Goal: Task Accomplishment & Management: Use online tool/utility

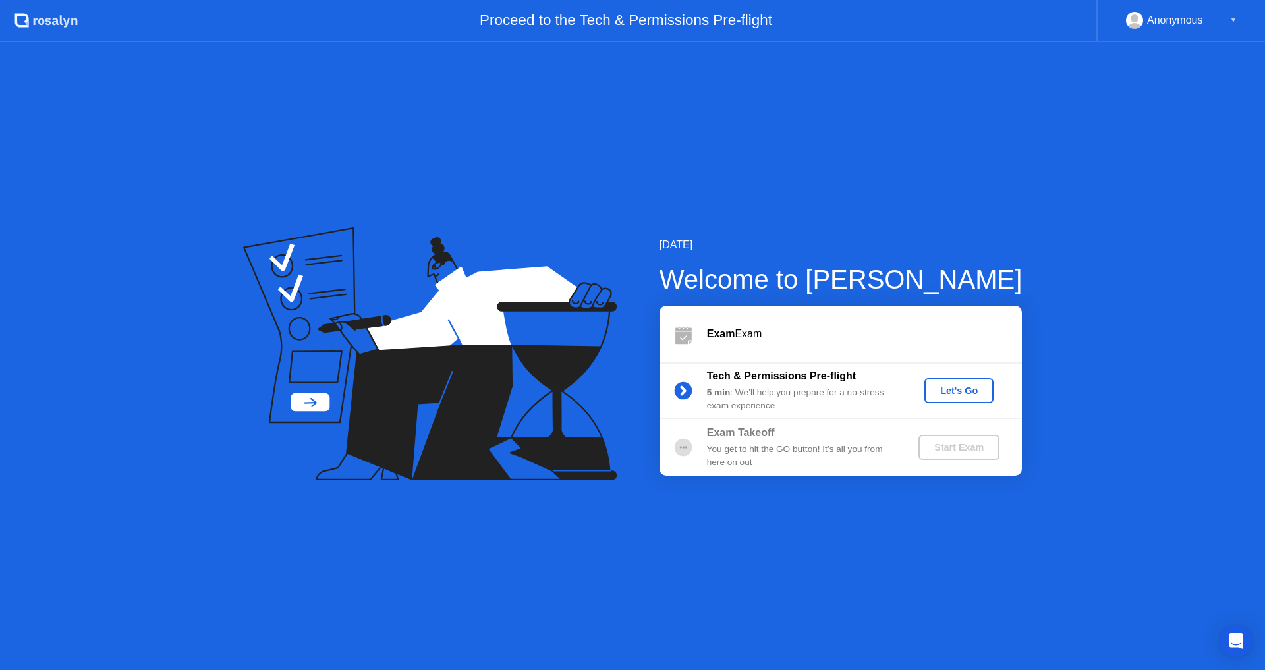
click at [962, 389] on div "Let's Go" at bounding box center [958, 390] width 59 height 11
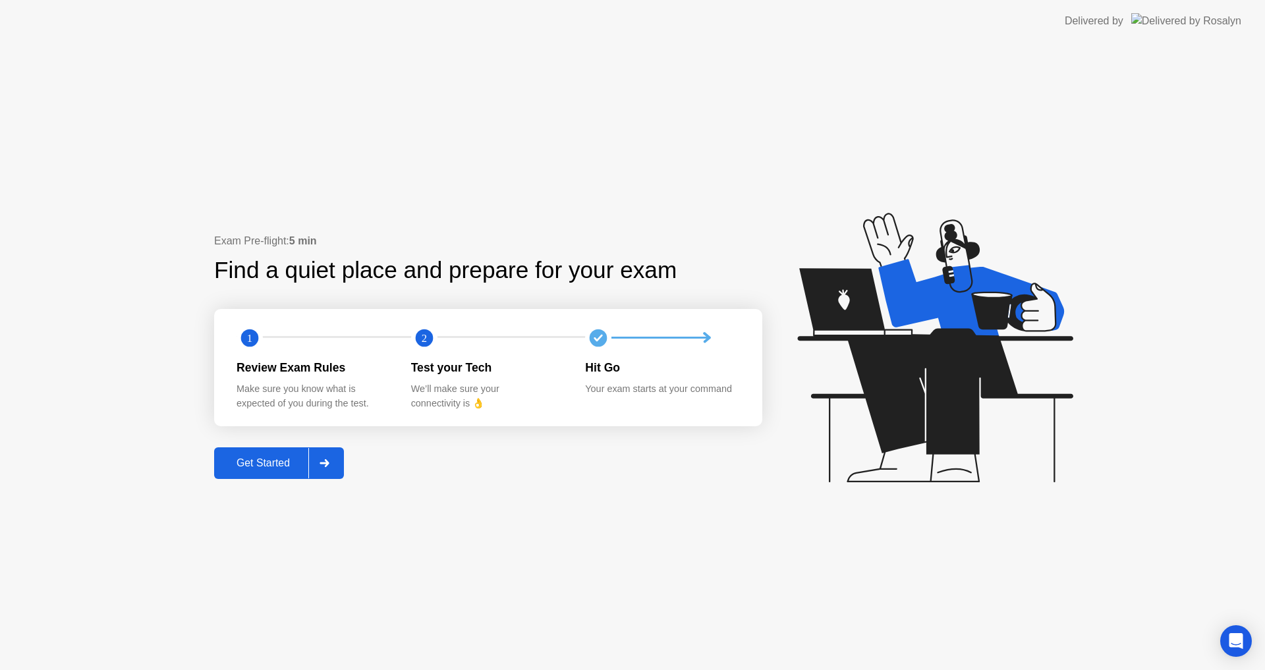
click at [264, 452] on button "Get Started" at bounding box center [279, 463] width 130 height 32
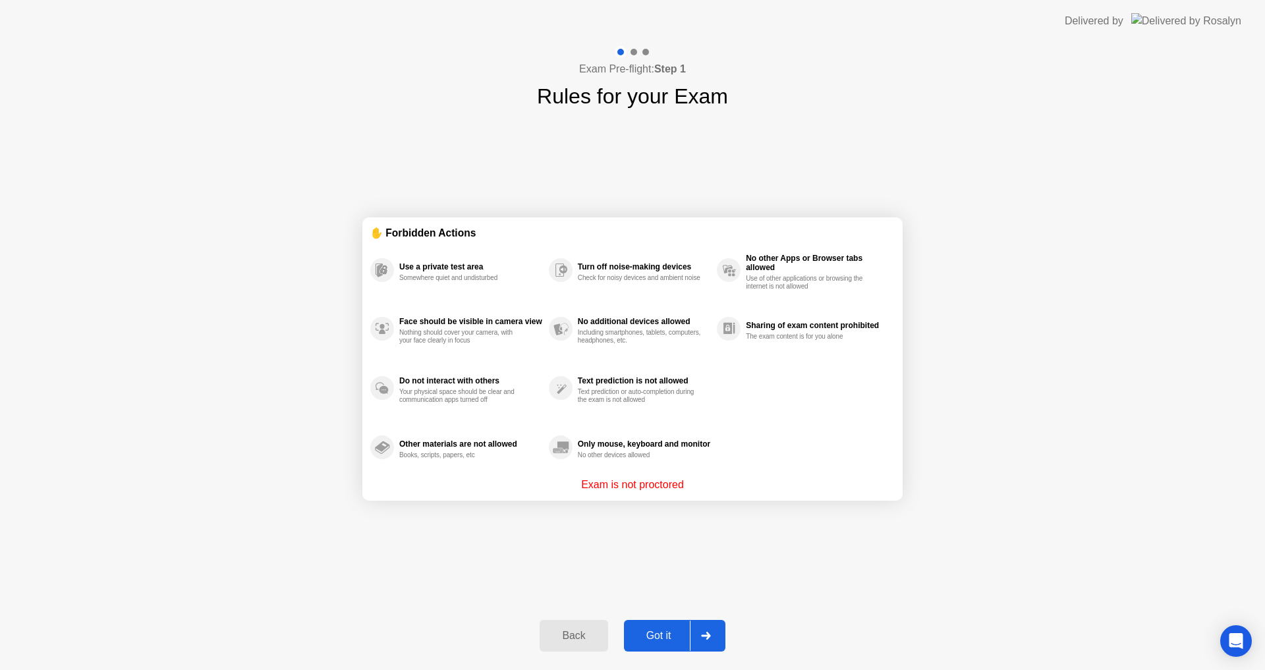
click at [647, 638] on div "Got it" at bounding box center [659, 636] width 62 height 12
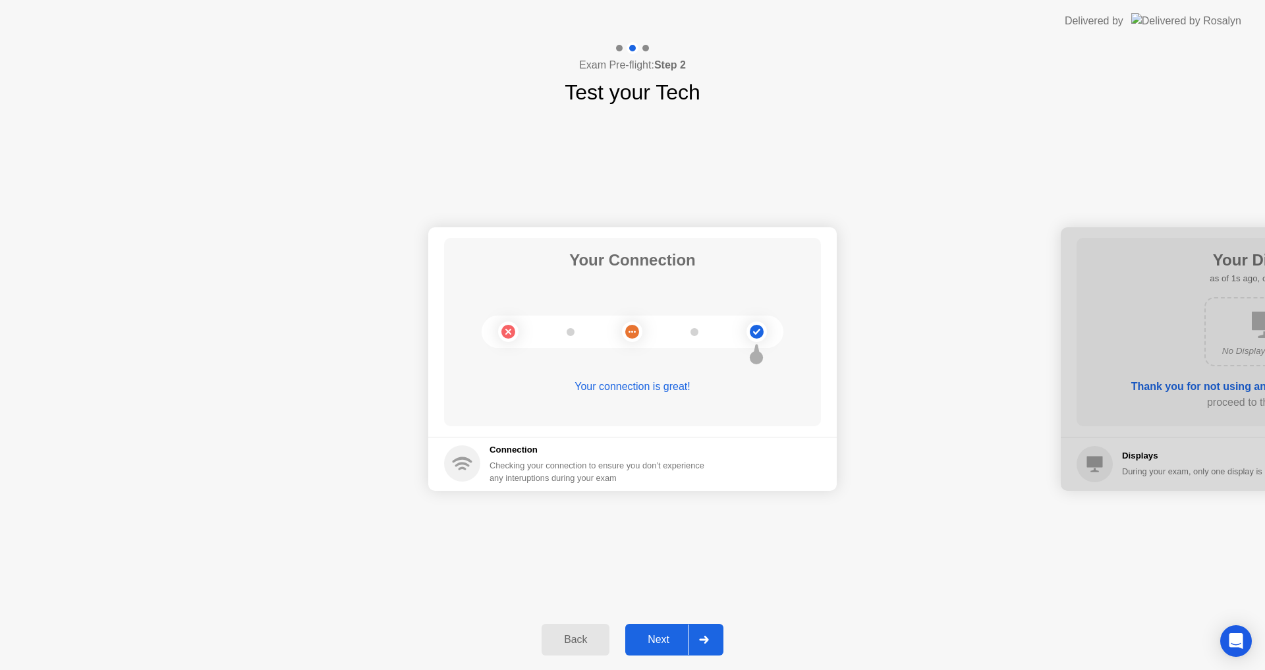
click at [662, 645] on div "Next" at bounding box center [658, 640] width 59 height 12
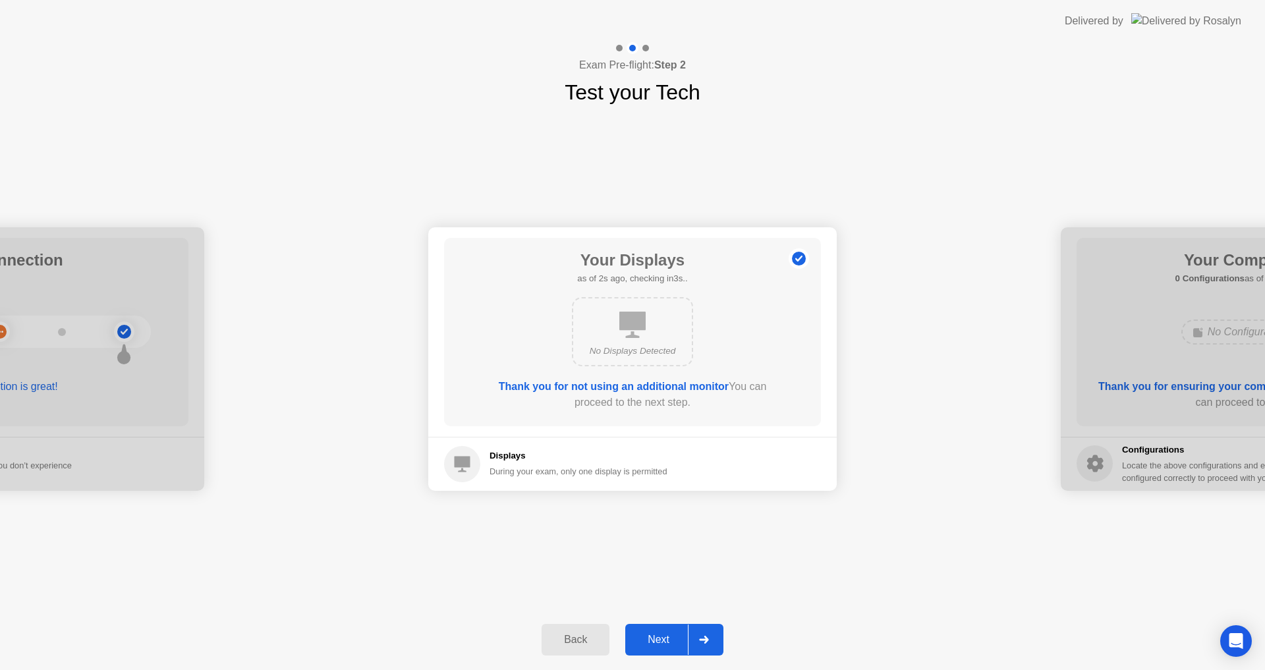
click at [657, 645] on div "Next" at bounding box center [658, 640] width 59 height 12
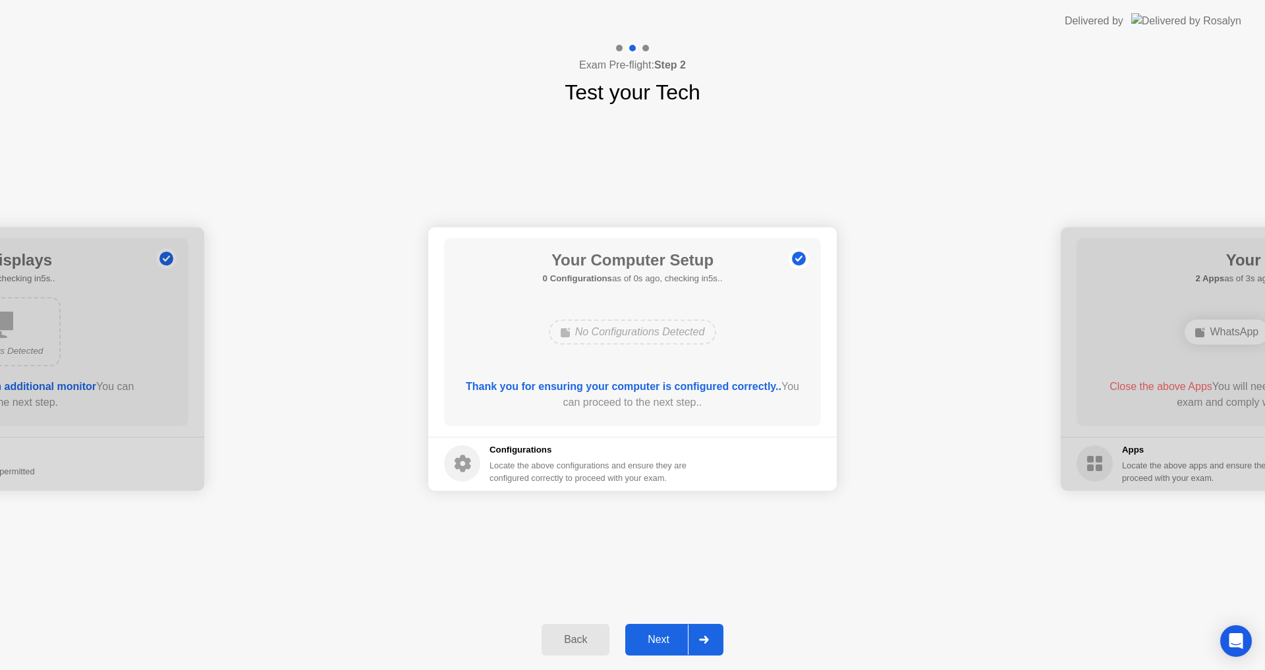
click at [657, 645] on div "Next" at bounding box center [658, 640] width 59 height 12
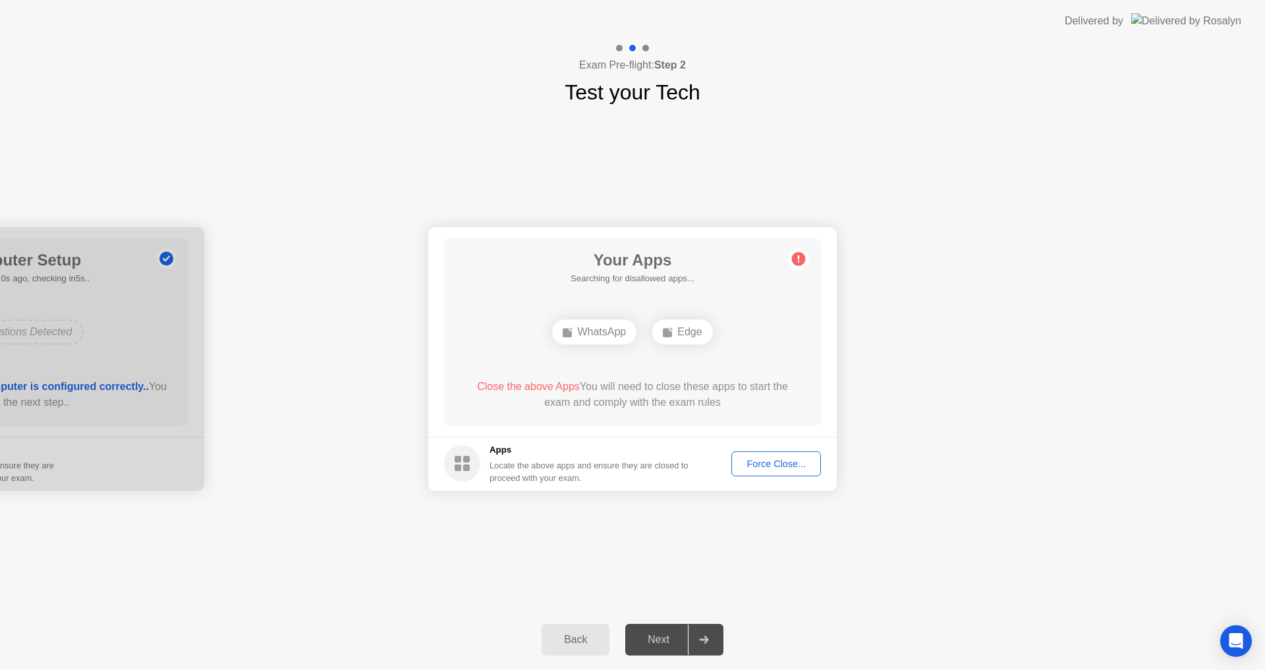
click at [790, 468] on div "Force Close..." at bounding box center [776, 463] width 80 height 11
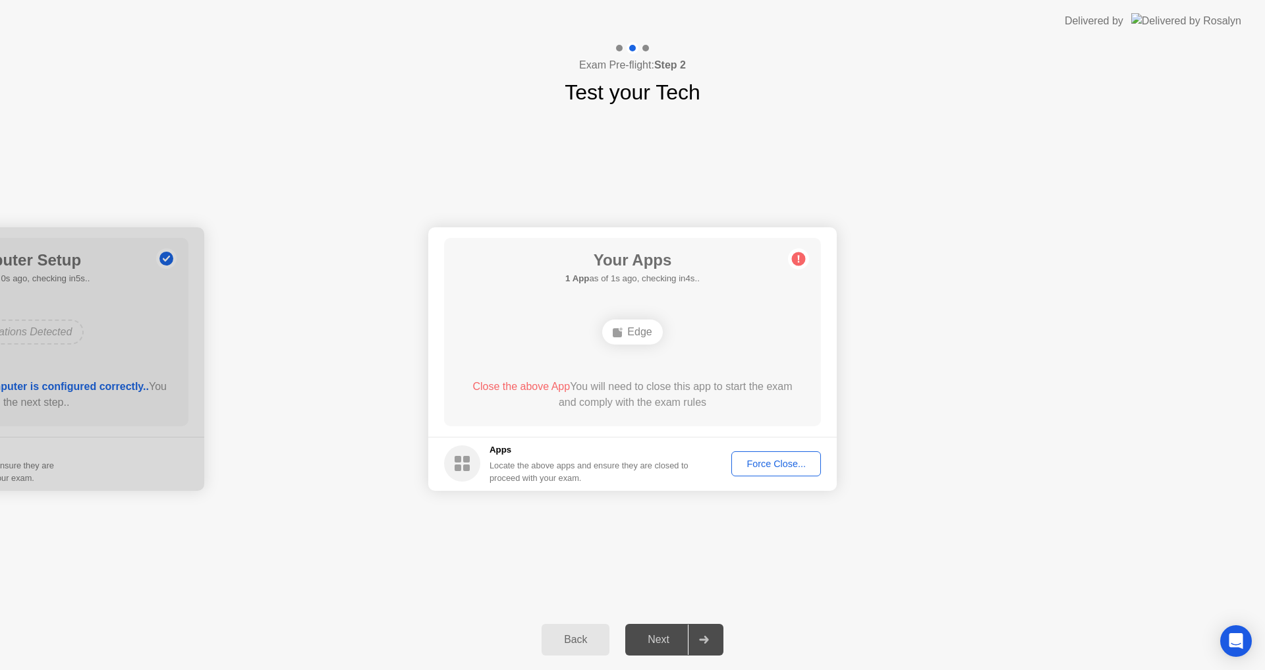
click at [786, 472] on button "Force Close..." at bounding box center [776, 463] width 90 height 25
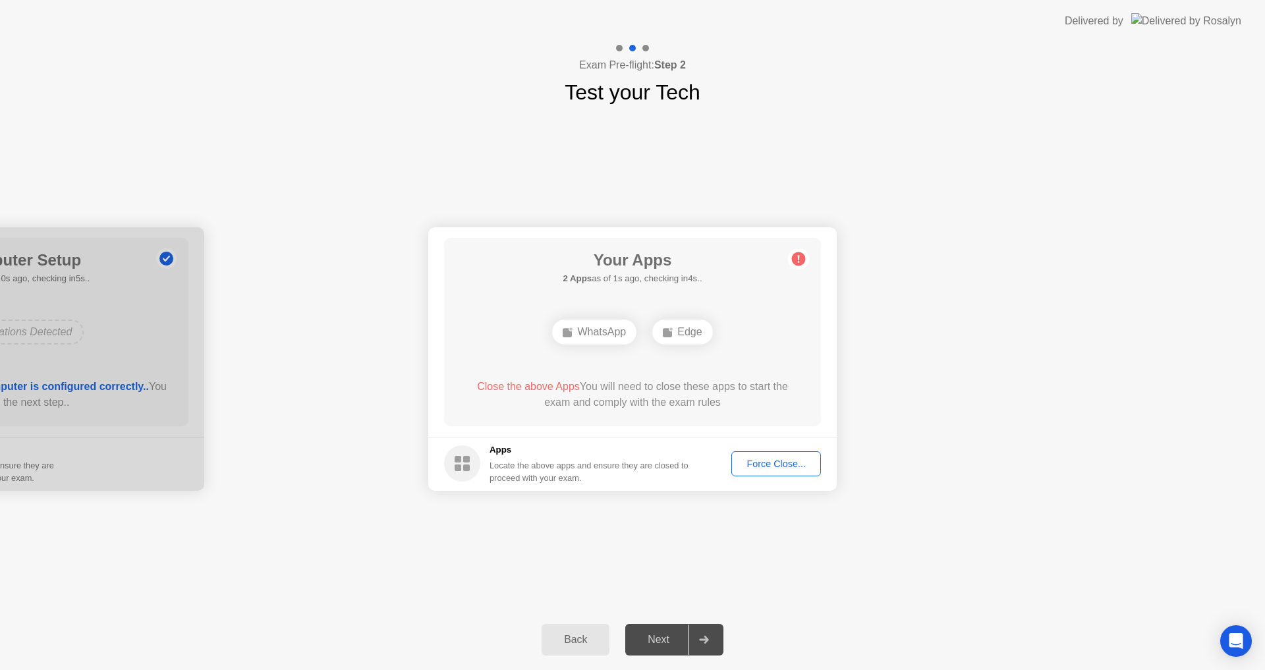
click at [771, 464] on div "Force Close..." at bounding box center [776, 463] width 80 height 11
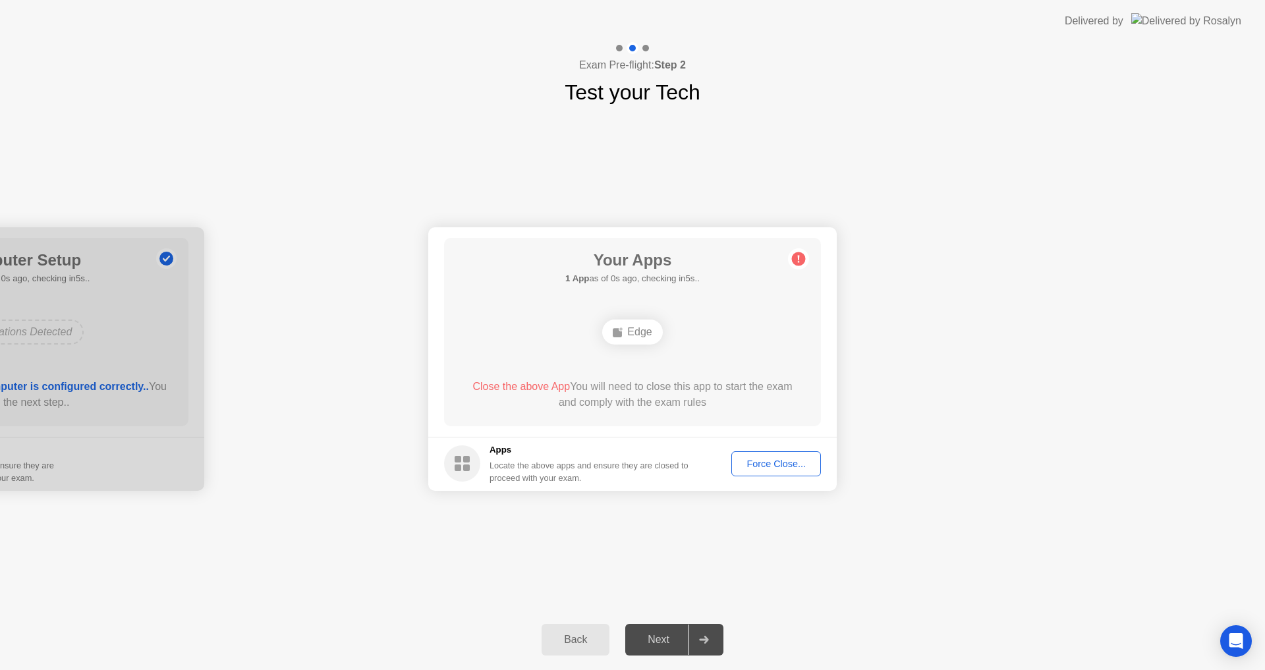
click at [768, 460] on div "Force Close..." at bounding box center [776, 463] width 80 height 11
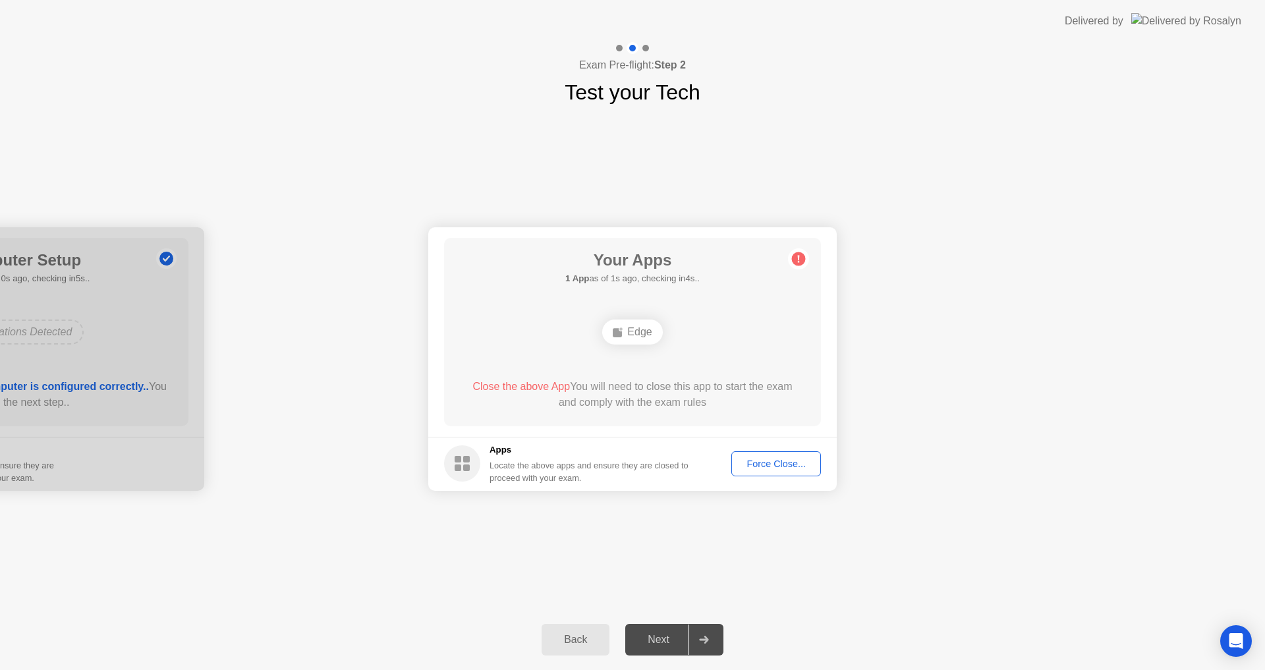
click at [780, 454] on button "Force Close..." at bounding box center [776, 463] width 90 height 25
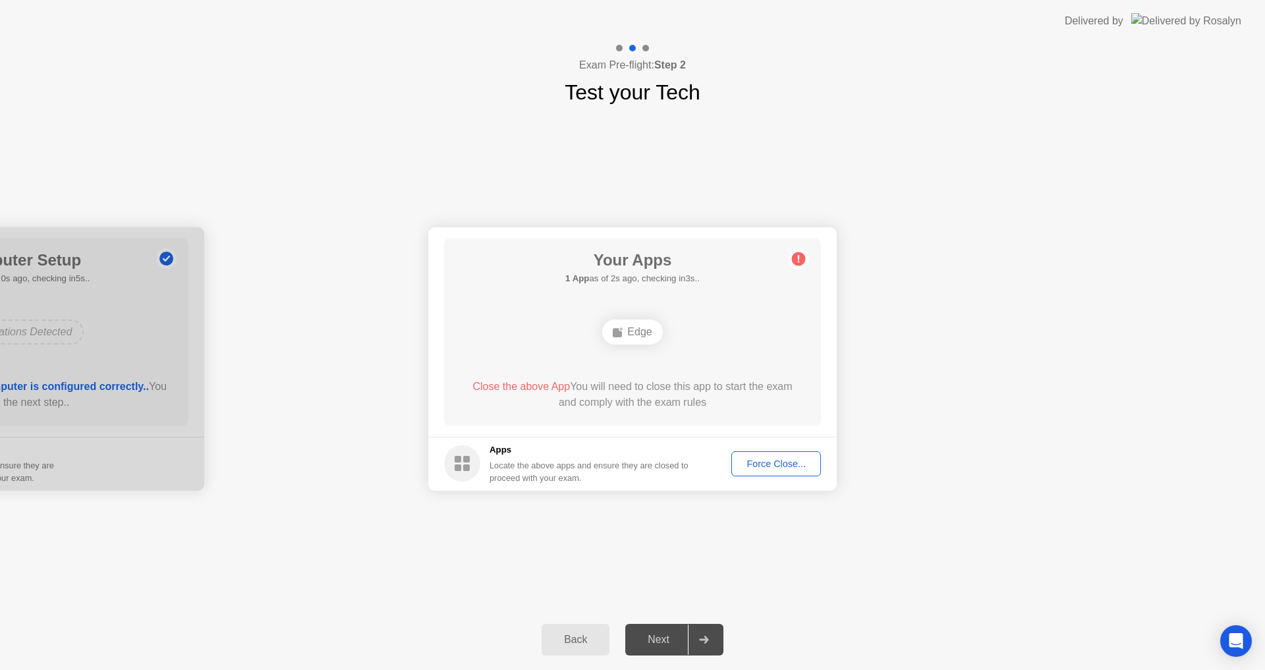
click at [771, 466] on div "Force Close..." at bounding box center [776, 463] width 80 height 11
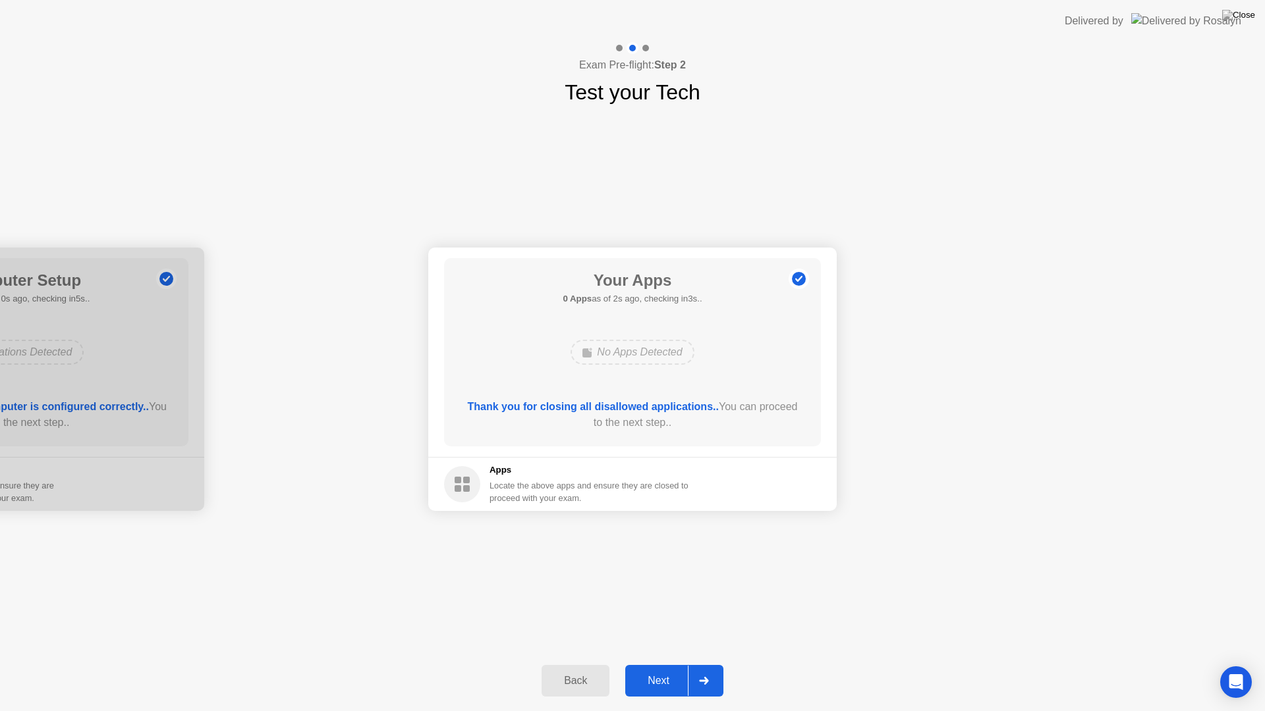
click at [670, 669] on div "Next" at bounding box center [658, 681] width 59 height 12
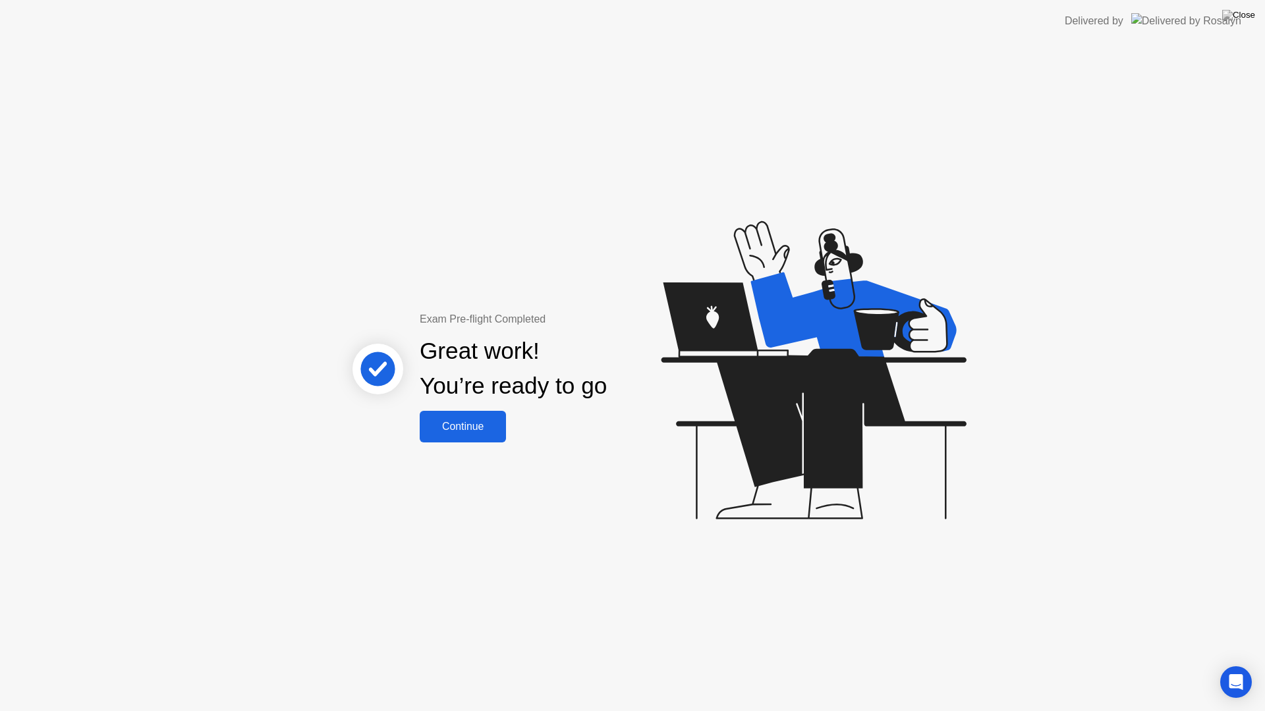
click at [437, 410] on div "Great work! You’re ready to go" at bounding box center [514, 369] width 356 height 84
click at [457, 415] on button "Continue" at bounding box center [463, 427] width 86 height 32
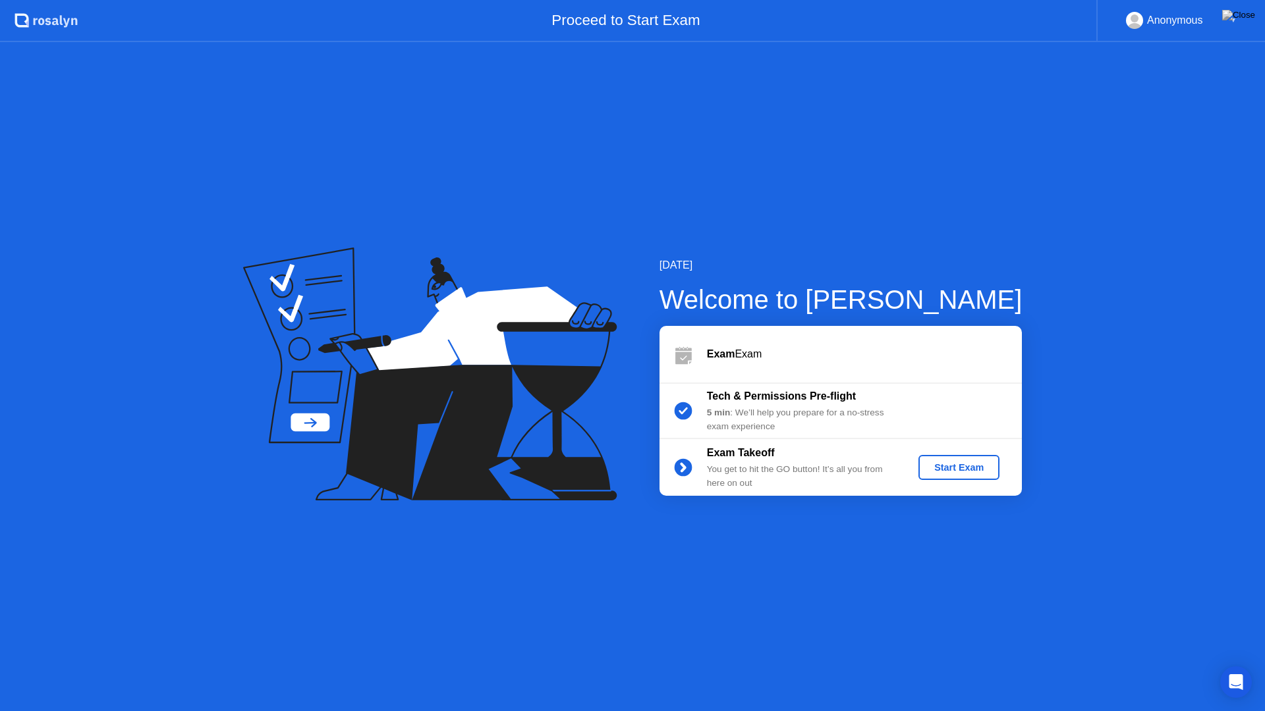
click at [967, 469] on div "Start Exam" at bounding box center [958, 467] width 70 height 11
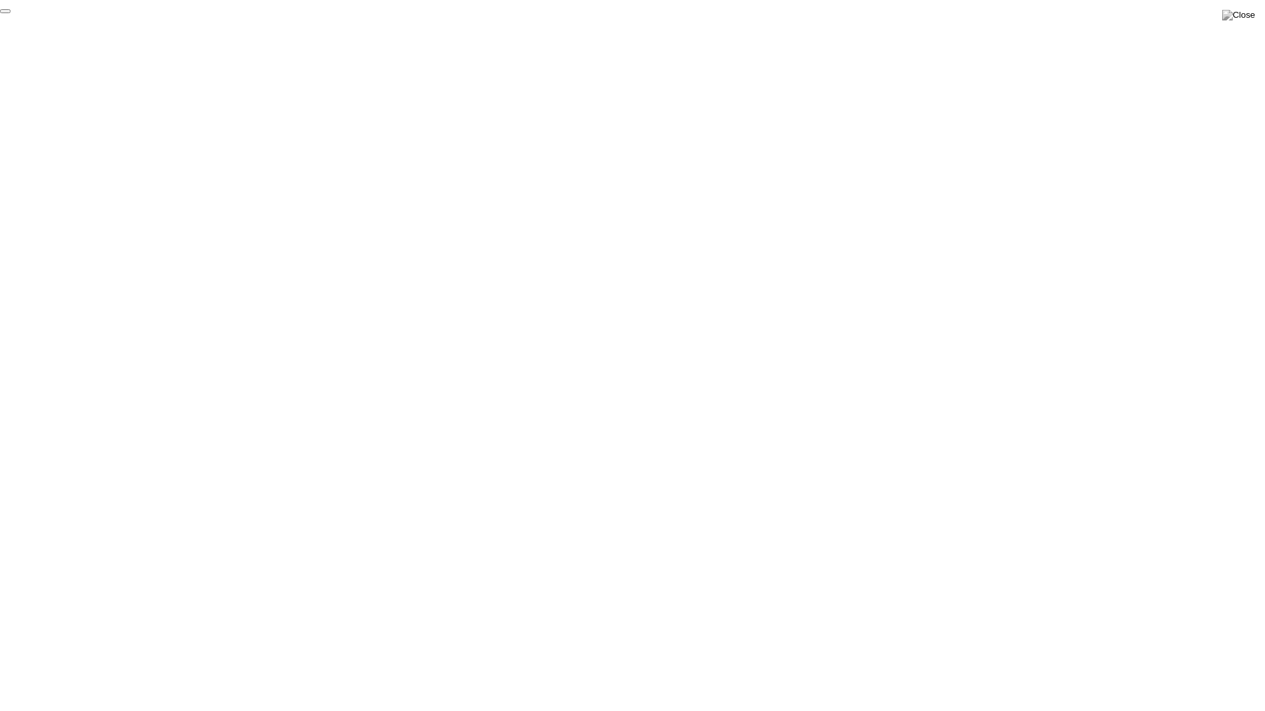
click at [11, 13] on button "End Proctoring Session" at bounding box center [5, 11] width 11 height 4
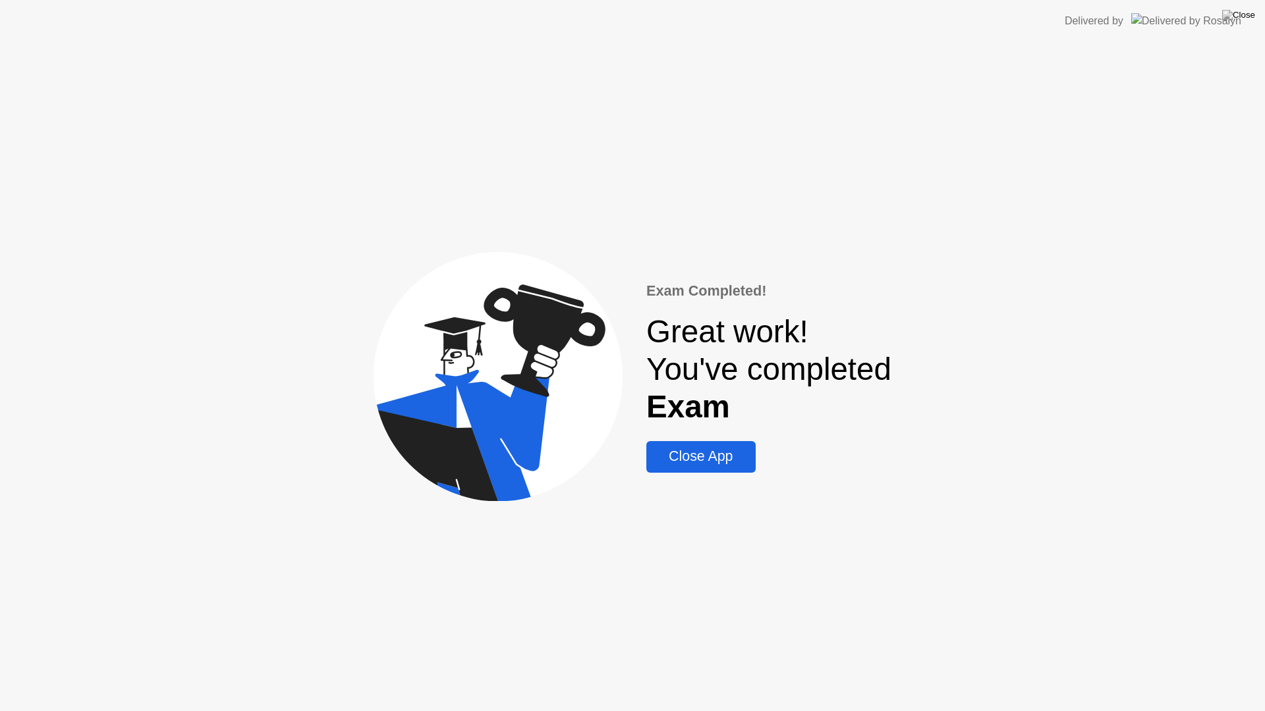
click at [688, 456] on div "Close App" at bounding box center [700, 457] width 101 height 16
